Goal: Transaction & Acquisition: Download file/media

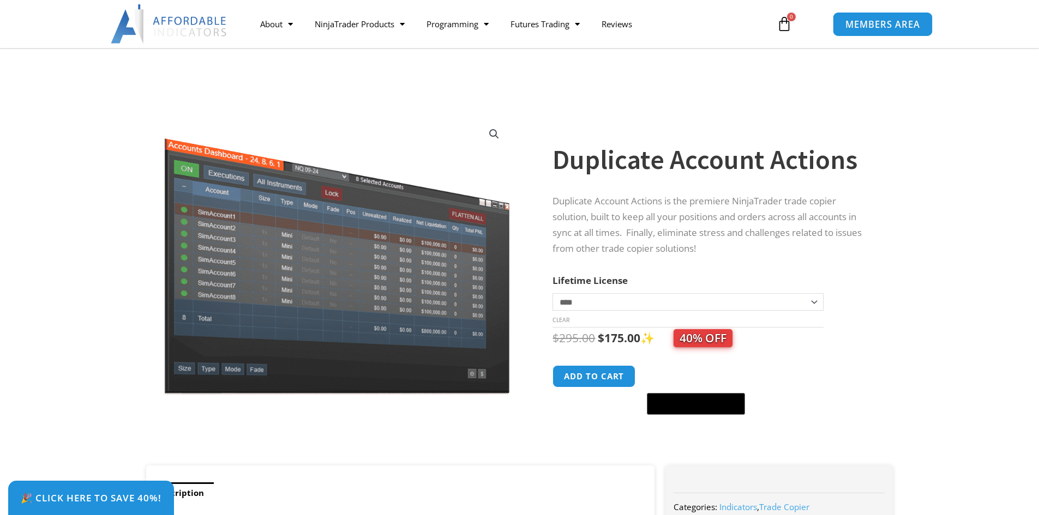
click at [520, 27] on span "MEMBERS AREA" at bounding box center [882, 24] width 75 height 9
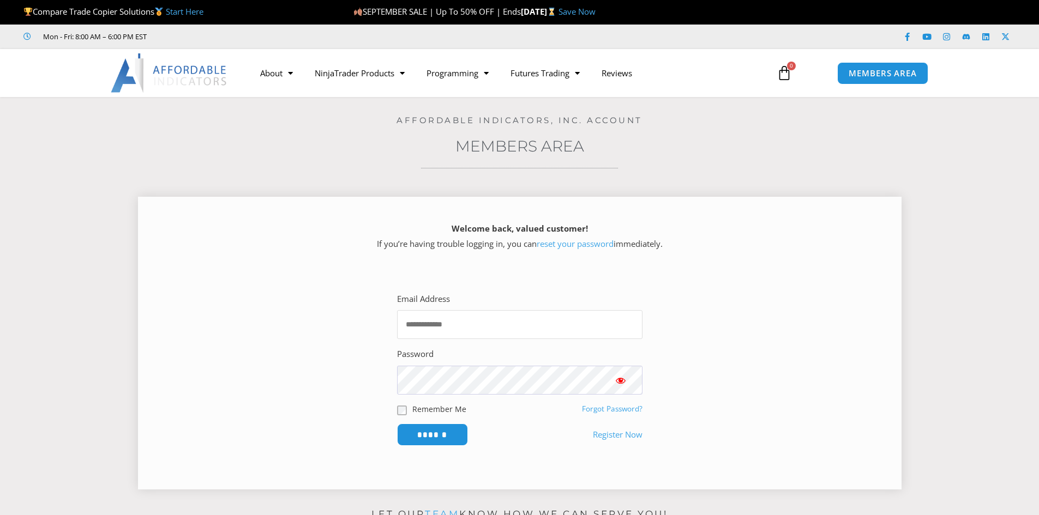
click at [468, 327] on input "Email Address" at bounding box center [519, 324] width 245 height 29
type input "**********"
click at [439, 432] on input "******" at bounding box center [432, 434] width 75 height 23
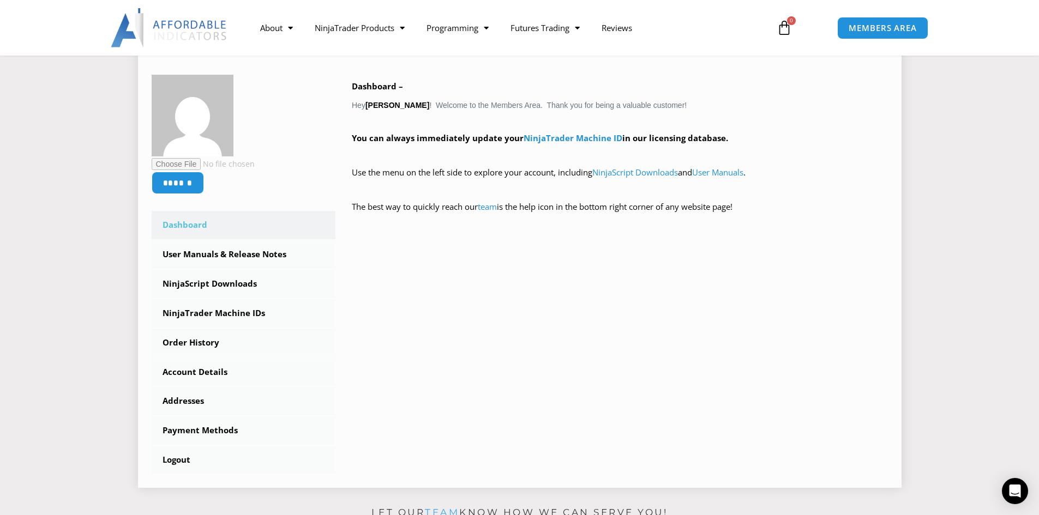
scroll to position [164, 0]
click at [282, 256] on link "User Manuals & Release Notes" at bounding box center [244, 254] width 184 height 28
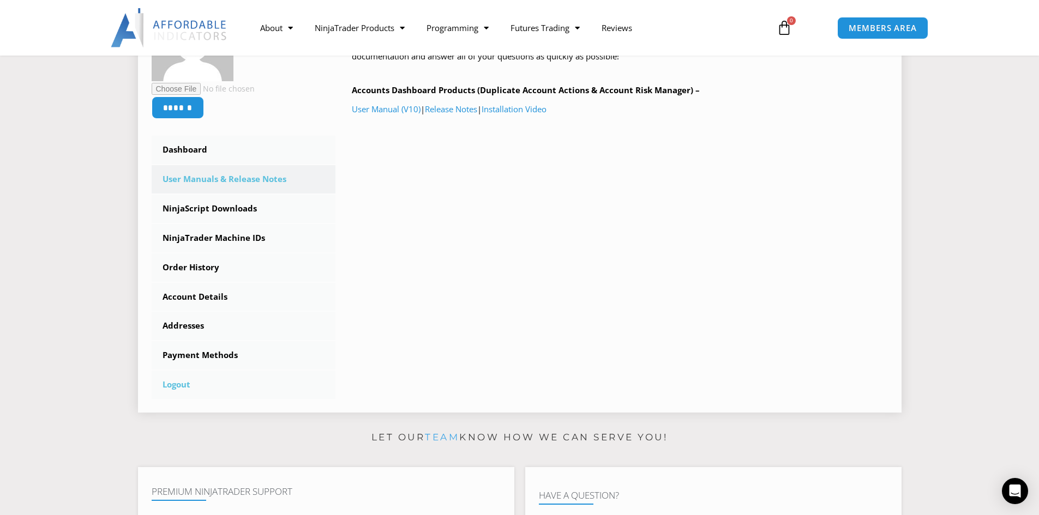
scroll to position [218, 0]
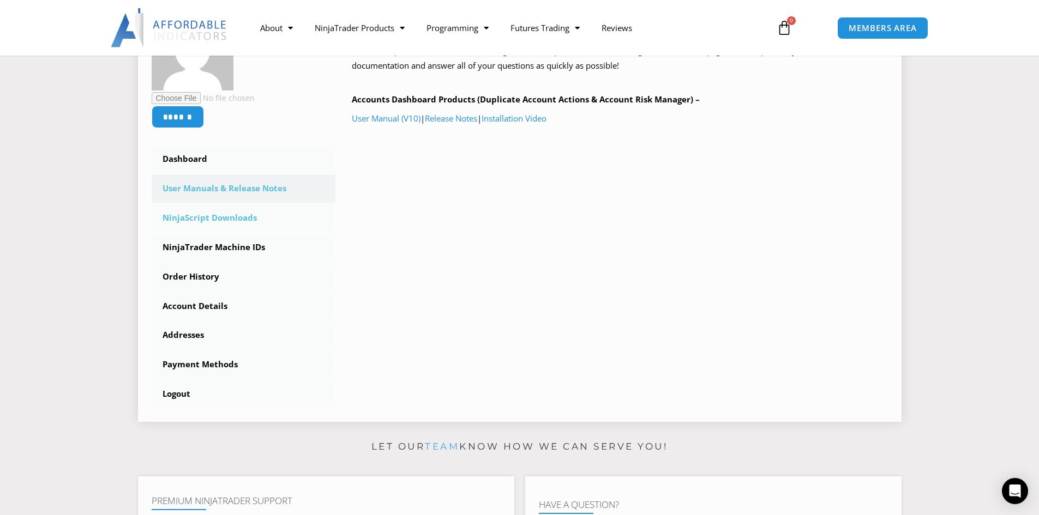
click at [254, 219] on link "NinjaScript Downloads" at bounding box center [244, 218] width 184 height 28
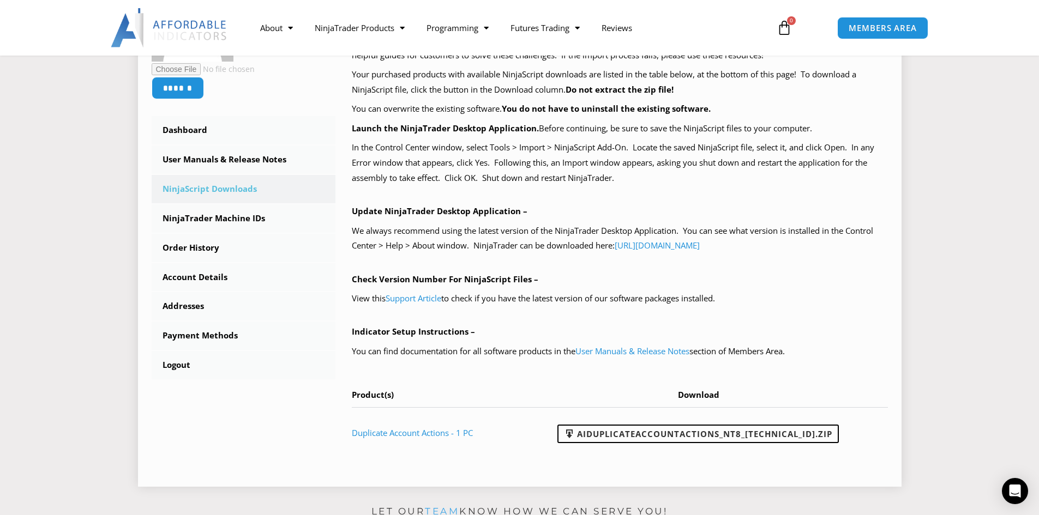
scroll to position [273, 0]
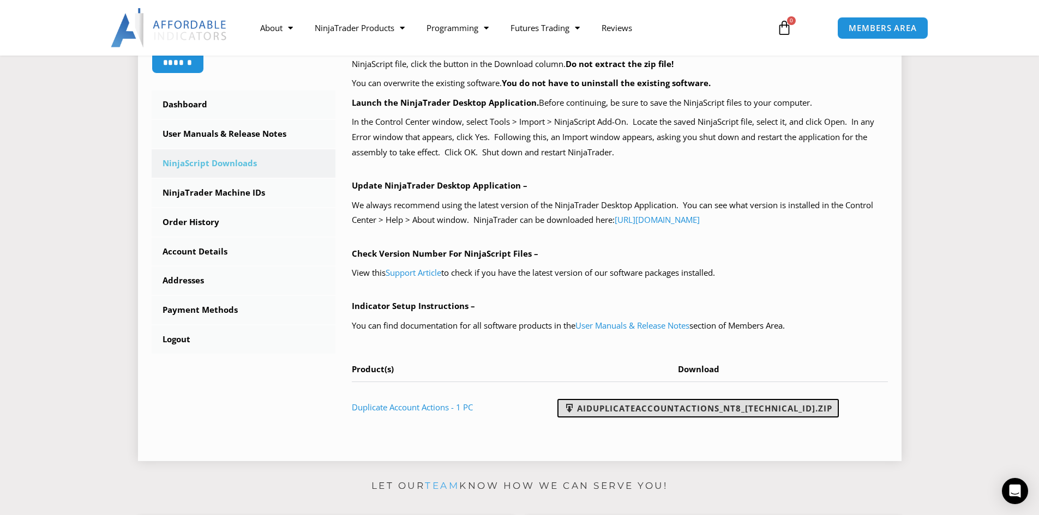
click at [709, 405] on link "AIDuplicateAccountActions_NT8_25.9.22.1.zip" at bounding box center [697, 408] width 281 height 19
click at [180, 339] on link "Logout" at bounding box center [244, 340] width 184 height 28
